Goal: Transaction & Acquisition: Purchase product/service

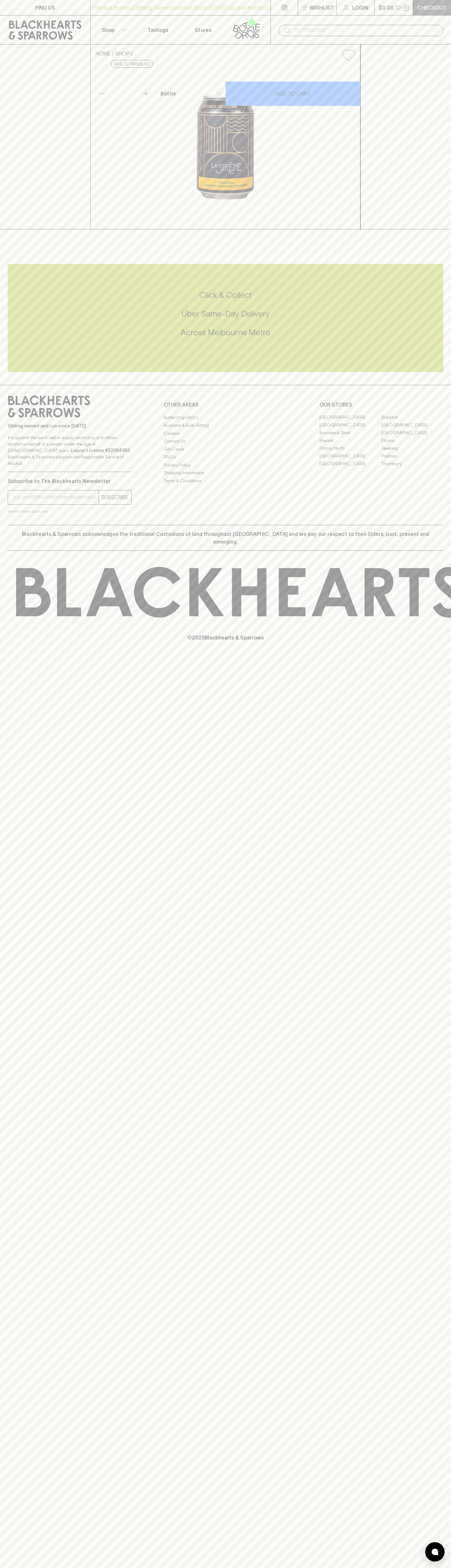
click at [429, 0] on link "Checkout" at bounding box center [432, 8] width 38 height 15
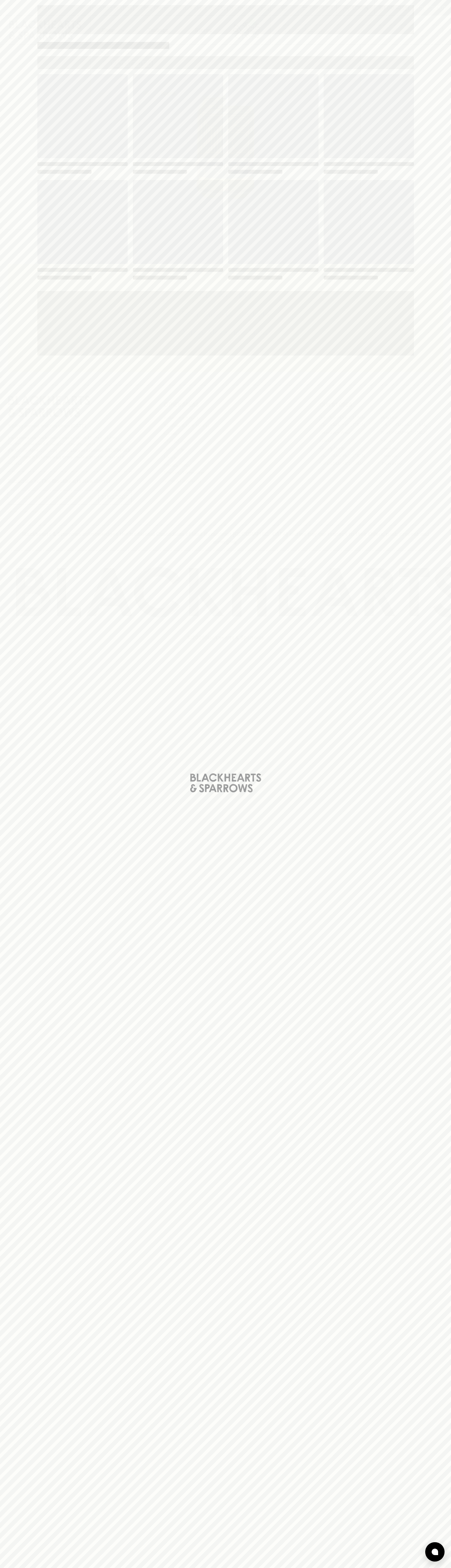
click at [428, 902] on div "Loading" at bounding box center [226, 784] width 451 height 1568
click at [117, 1568] on html "FIND US | No Bad Bottles | Sibling Owned and Run Since 2006 | No Bad Bottles | …" at bounding box center [226, 784] width 451 height 1568
click at [16, 560] on div "Loading" at bounding box center [226, 784] width 451 height 1568
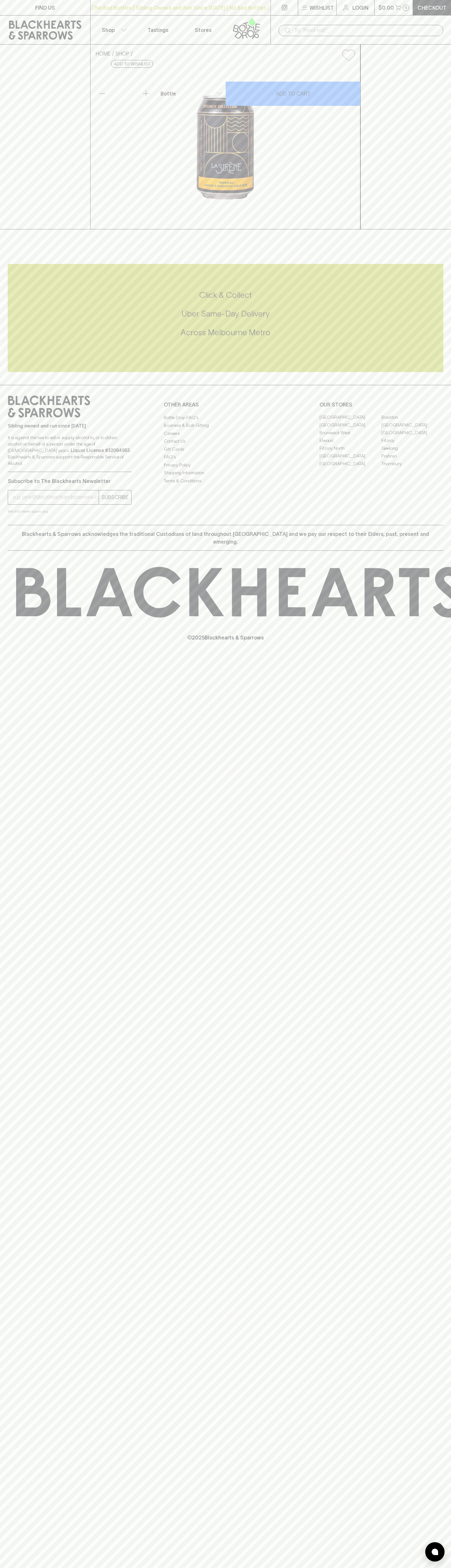
click at [413, 445] on link "Fitzroy" at bounding box center [413, 440] width 62 height 8
